Goal: Transaction & Acquisition: Purchase product/service

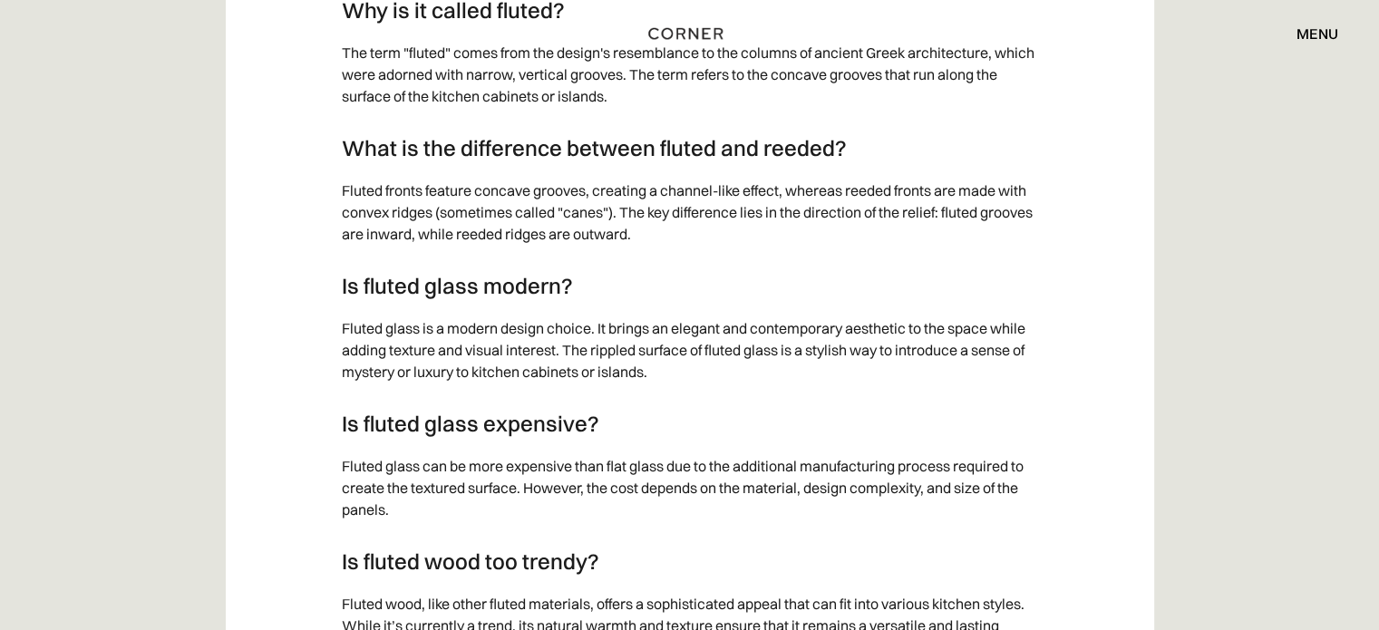
scroll to position [5985, 0]
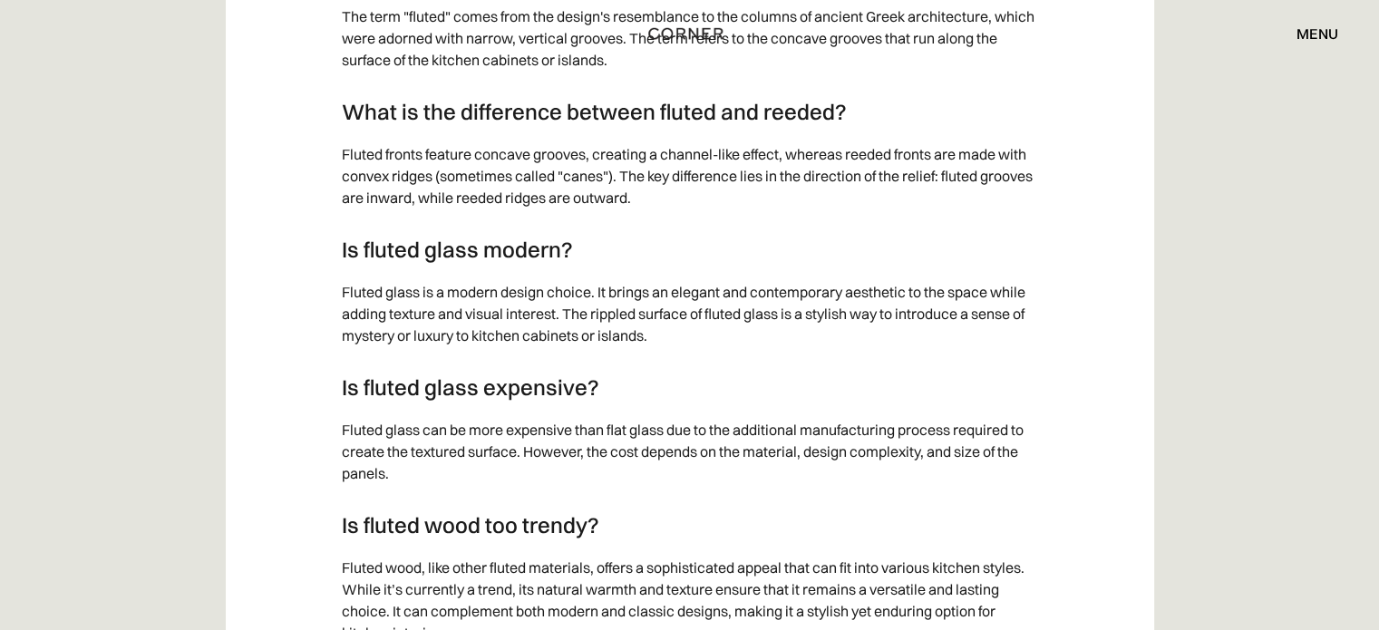
click at [1312, 50] on div "Shop Kitchens Shop Kitchens How it works How it works Projects Projects Inspira…" at bounding box center [689, 33] width 1379 height 67
click at [1320, 32] on div "menu" at bounding box center [1318, 33] width 42 height 15
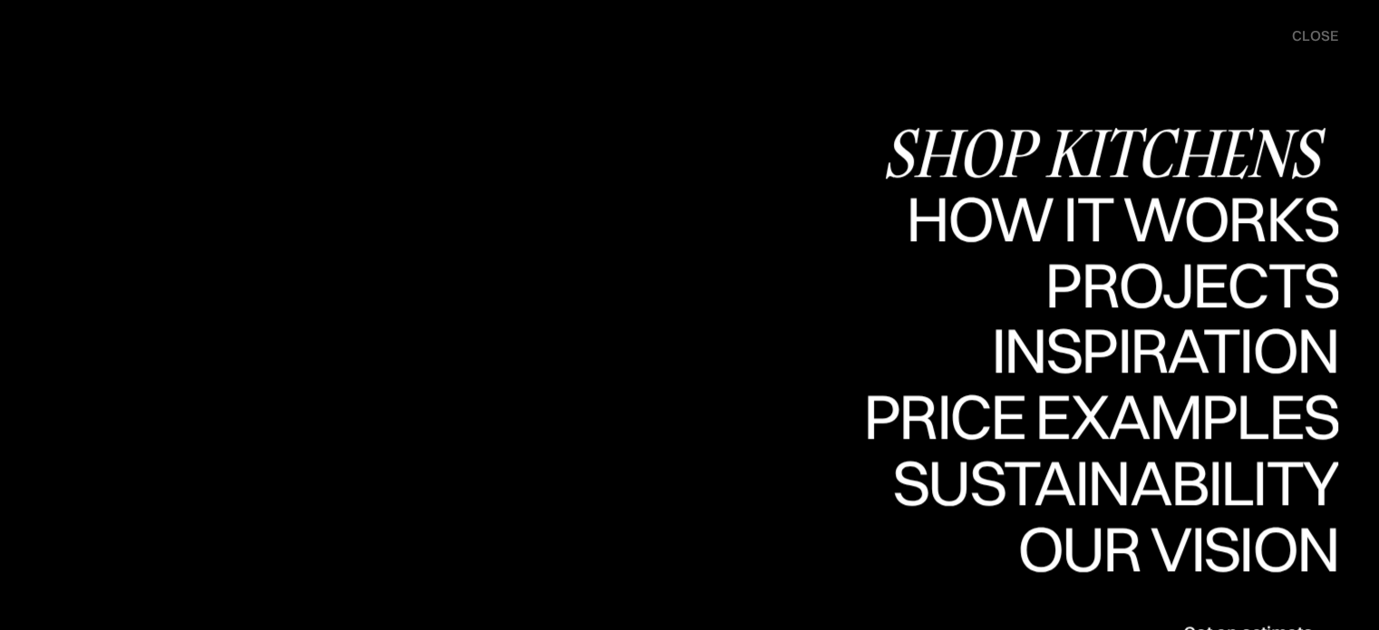
click at [1201, 150] on div "Shop Kitchens" at bounding box center [1110, 152] width 456 height 63
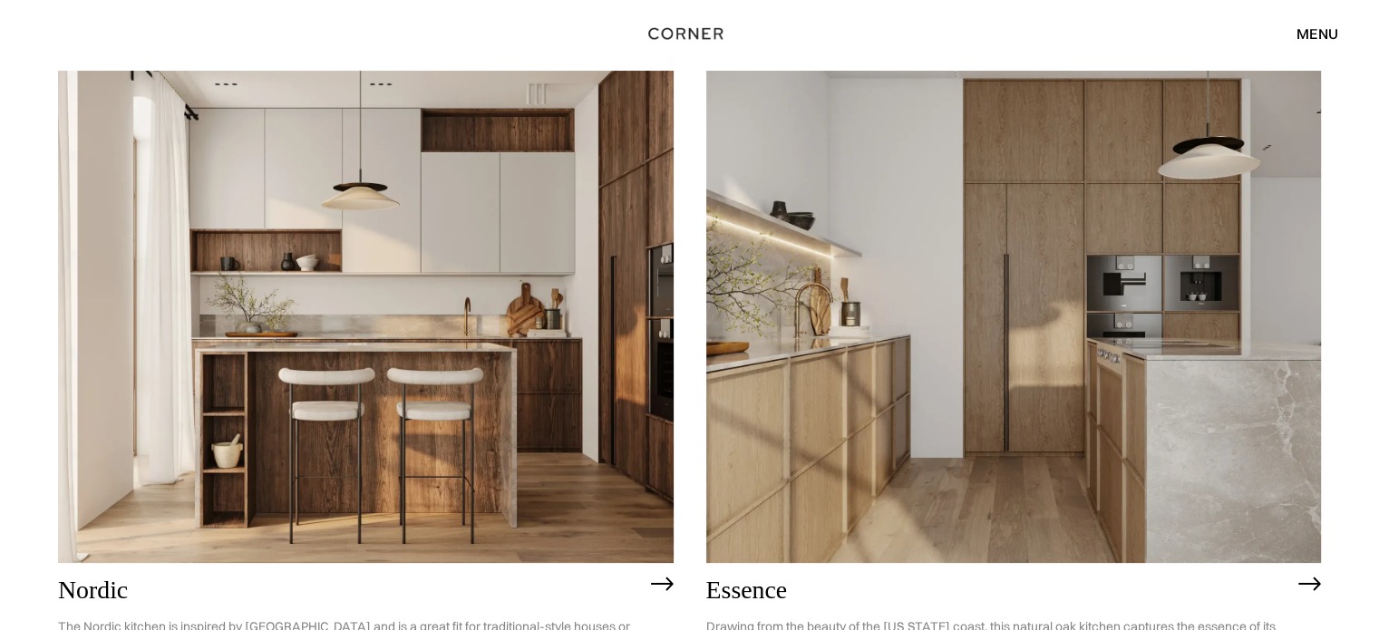
scroll to position [268, 0]
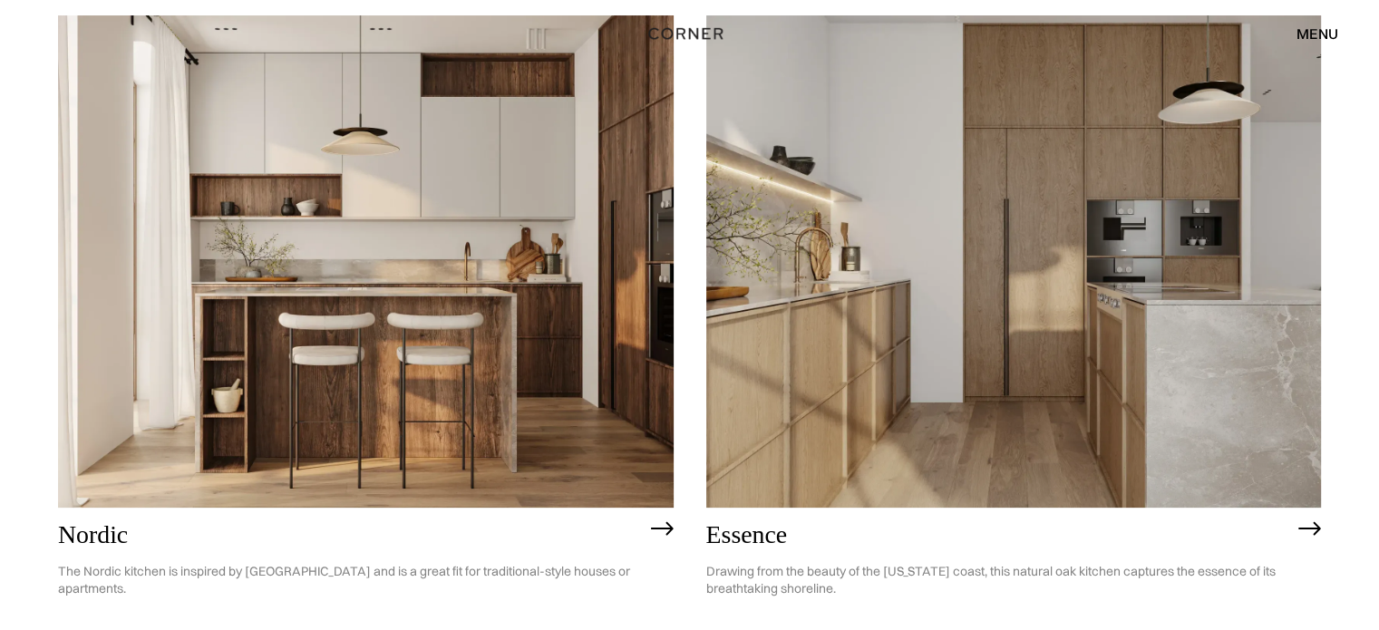
click at [457, 253] on img at bounding box center [366, 261] width 616 height 492
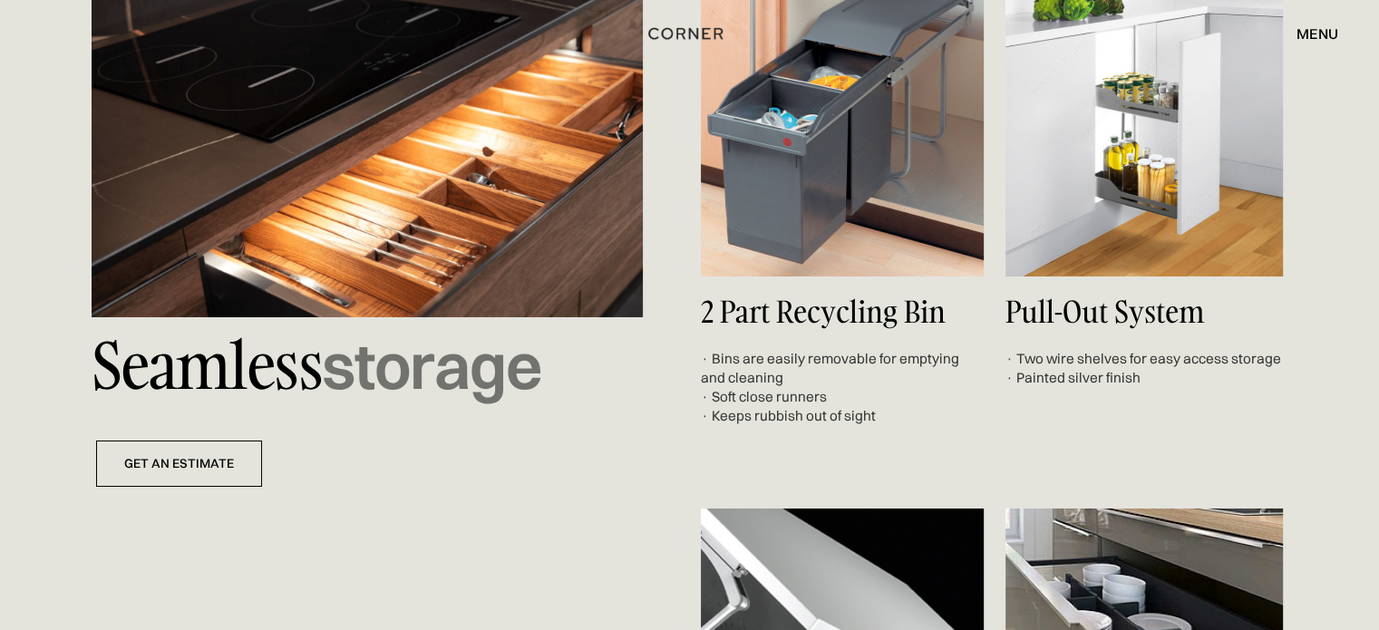
scroll to position [6335, 0]
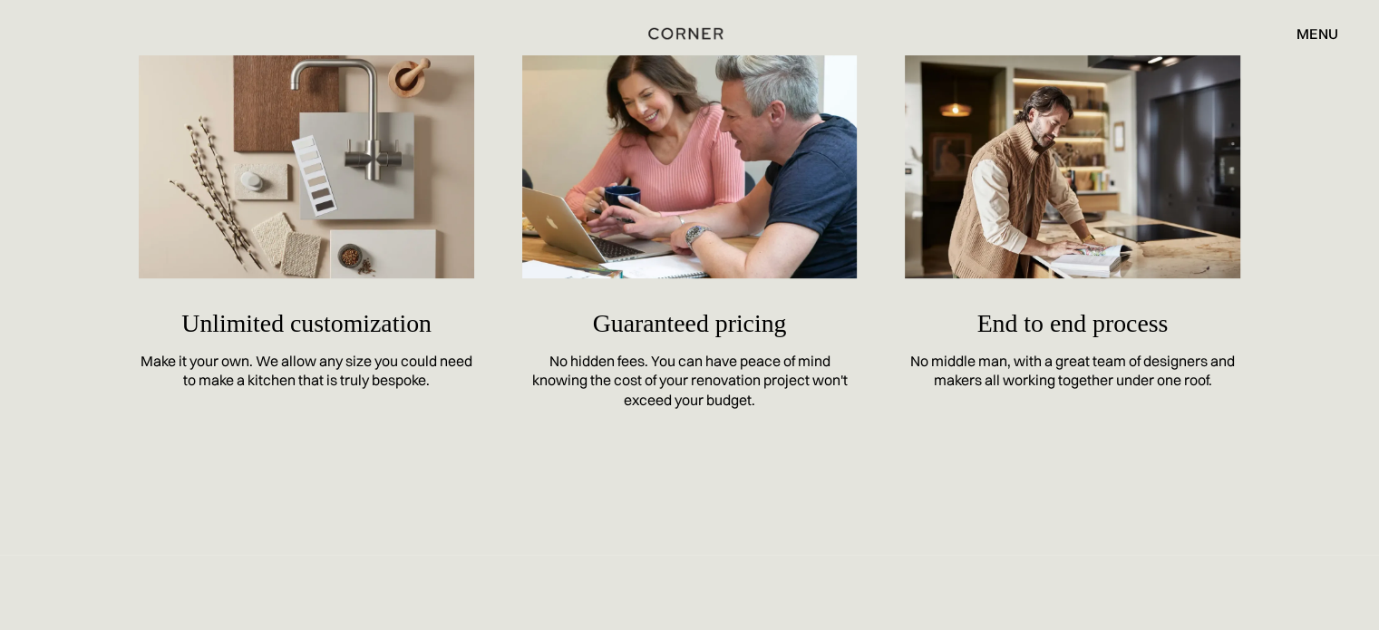
drag, startPoint x: 1392, startPoint y: 32, endPoint x: 1389, endPoint y: 595, distance: 563.2
